Goal: Register for event/course

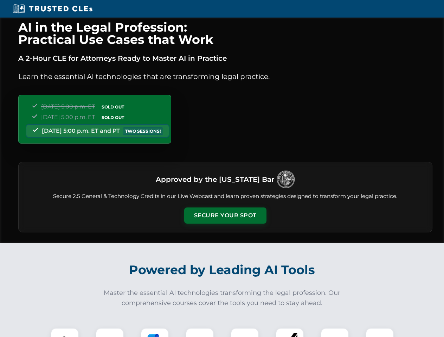
click at [225, 216] on button "Secure Your Spot" at bounding box center [225, 216] width 82 height 16
click at [65, 333] on img at bounding box center [64, 342] width 20 height 20
click at [110, 333] on div at bounding box center [110, 342] width 28 height 28
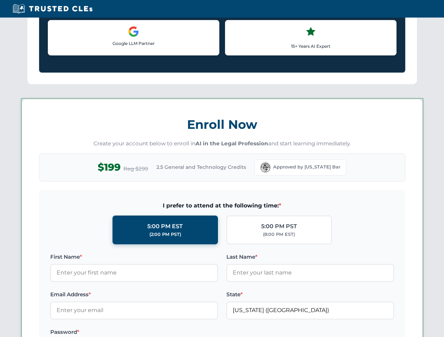
click at [200, 333] on label "Password *" at bounding box center [134, 332] width 168 height 8
